Goal: Task Accomplishment & Management: Manage account settings

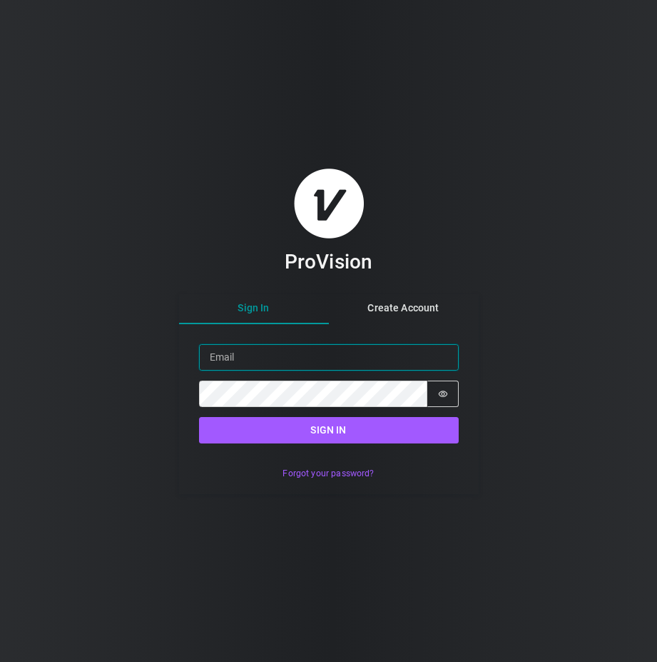
click at [338, 355] on input "Email" at bounding box center [329, 357] width 260 height 26
type input "R"
type input "[PERSON_NAME][EMAIL_ADDRESS][DOMAIN_NAME]"
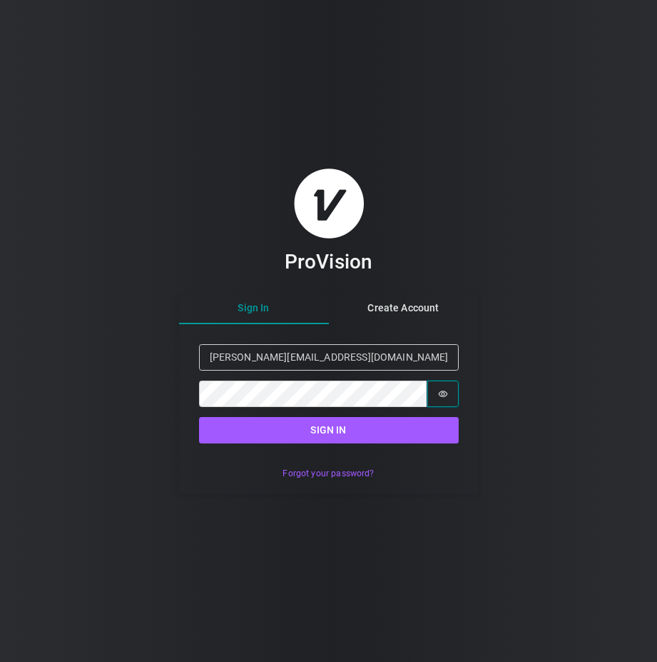
click at [441, 393] on icon "Show password" at bounding box center [443, 394] width 10 height 10
click at [441, 393] on icon "Show password" at bounding box center [442, 394] width 9 height 8
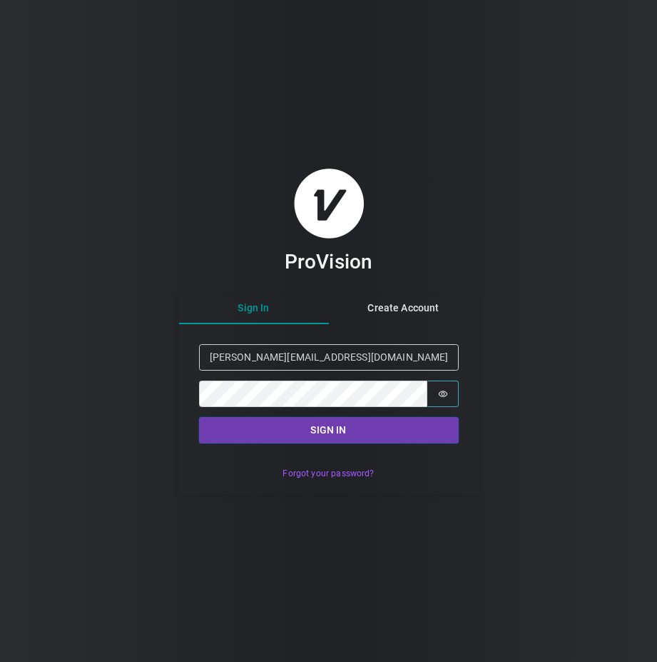
click at [326, 431] on button "Sign in" at bounding box center [329, 430] width 260 height 26
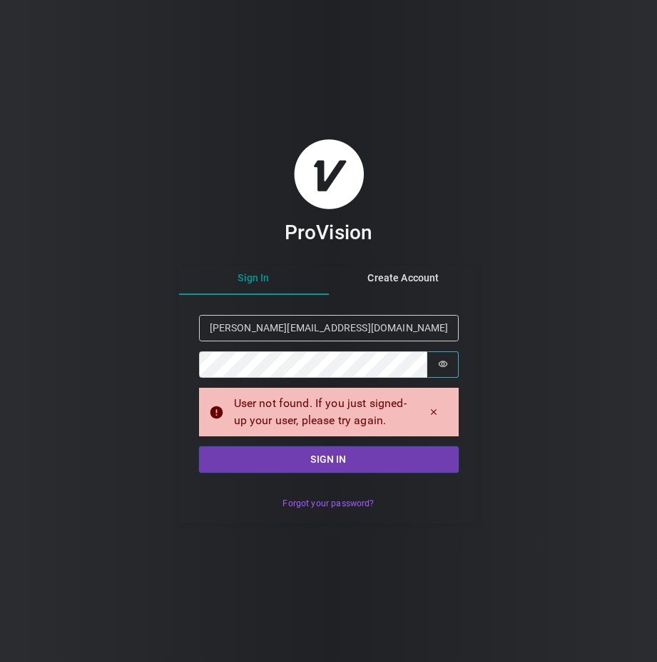
click at [218, 465] on button "Sign in" at bounding box center [329, 459] width 260 height 26
